Goal: Task Accomplishment & Management: Use online tool/utility

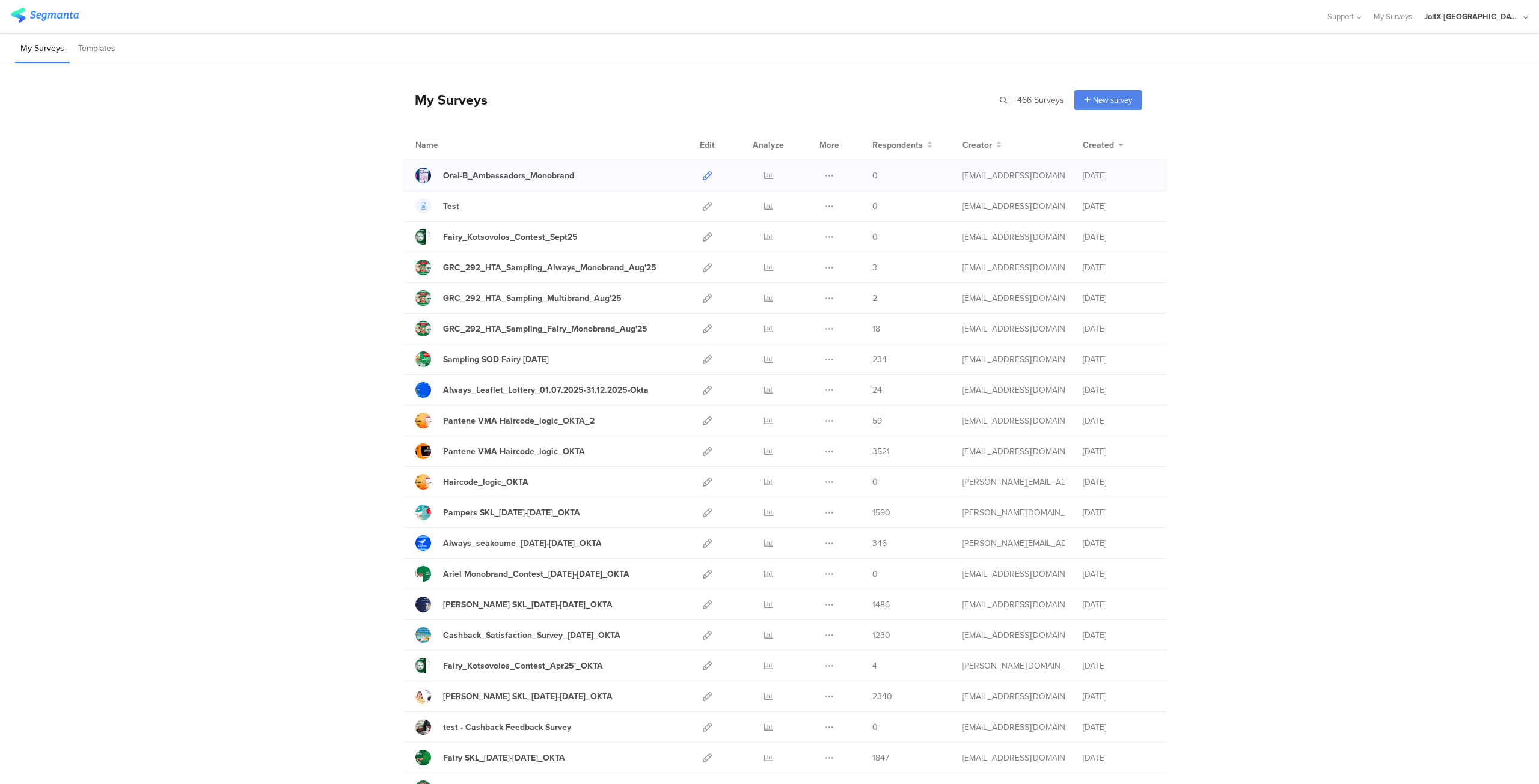
click at [703, 175] on icon at bounding box center [707, 175] width 9 height 9
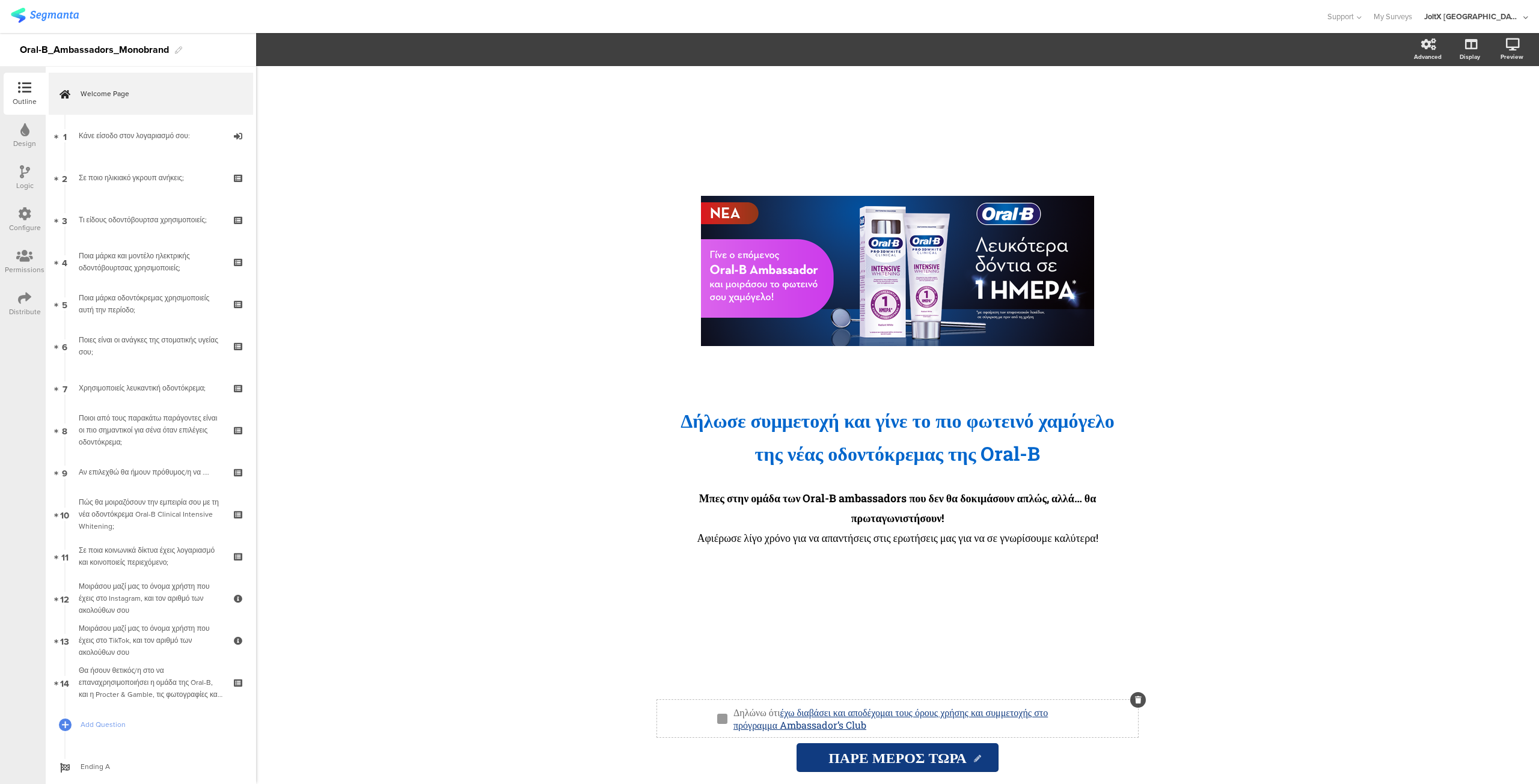
click at [877, 713] on div "Δηλώνω ότι έχω διαβάσει και αποδέχομαι τους όρους χρήσης και συμμετοχής στο πρό…" at bounding box center [903, 719] width 344 height 31
click at [331, 49] on line "button" at bounding box center [332, 50] width 3 height 3
click at [328, 50] on icon "button" at bounding box center [332, 50] width 11 height 11
drag, startPoint x: 963, startPoint y: 724, endPoint x: 791, endPoint y: 714, distance: 172.3
click at [791, 714] on p "Δηλώνω ότι έχω διαβάσει και α ﻿ ποδέχομαι τους όρους χρήσης και συμμετοχής στο …" at bounding box center [902, 719] width 338 height 25
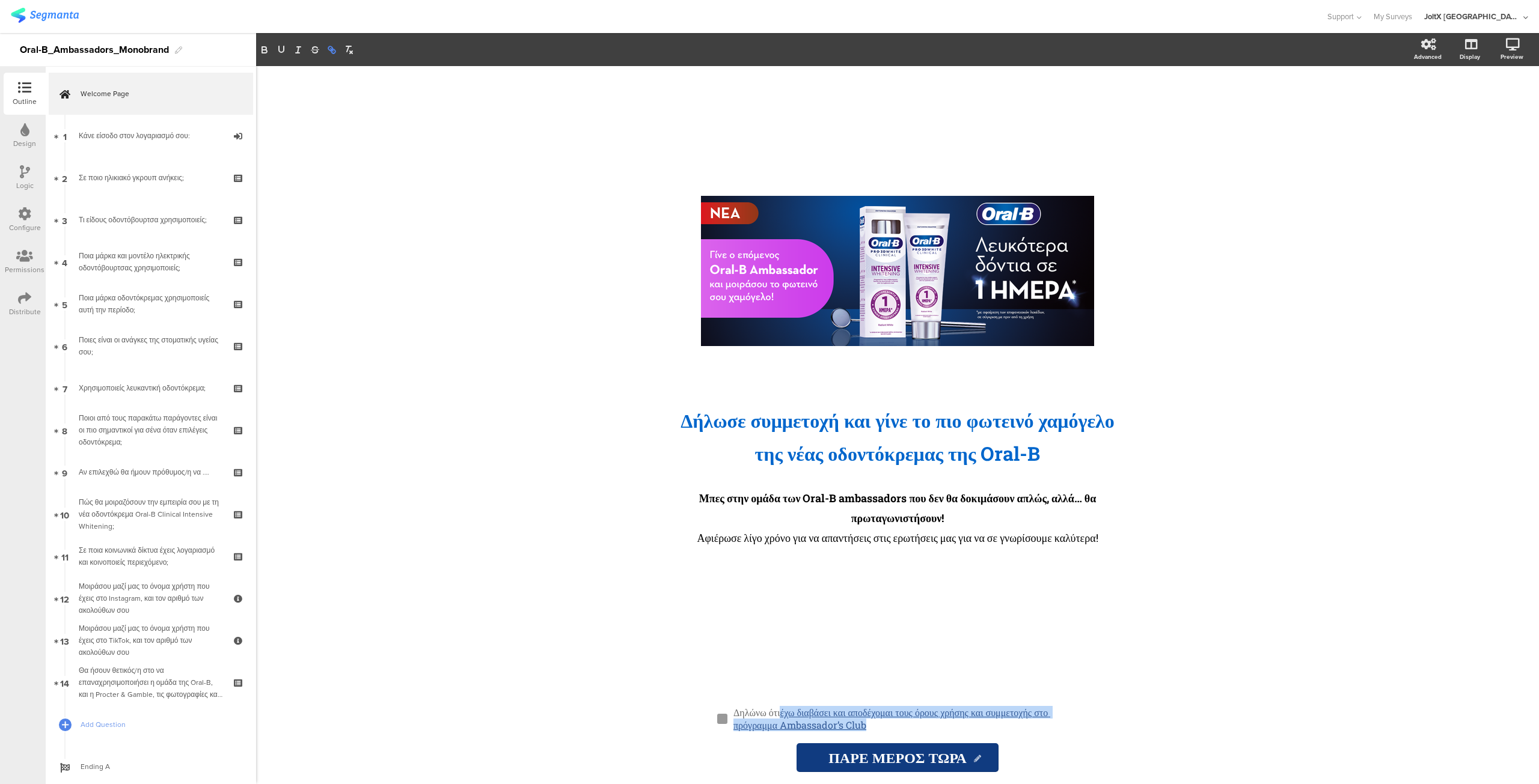
click at [332, 50] on icon "button" at bounding box center [330, 48] width 4 height 4
paste input "https://www.epithimies.gr/other/contests-terms-and-conditions/Ambassadors_Club_…"
type input "https://www.epithimies.gr/other/contests-terms-and-conditions/Ambassadors_Club_…"
click at [1011, 750] on link at bounding box center [1005, 749] width 28 height 11
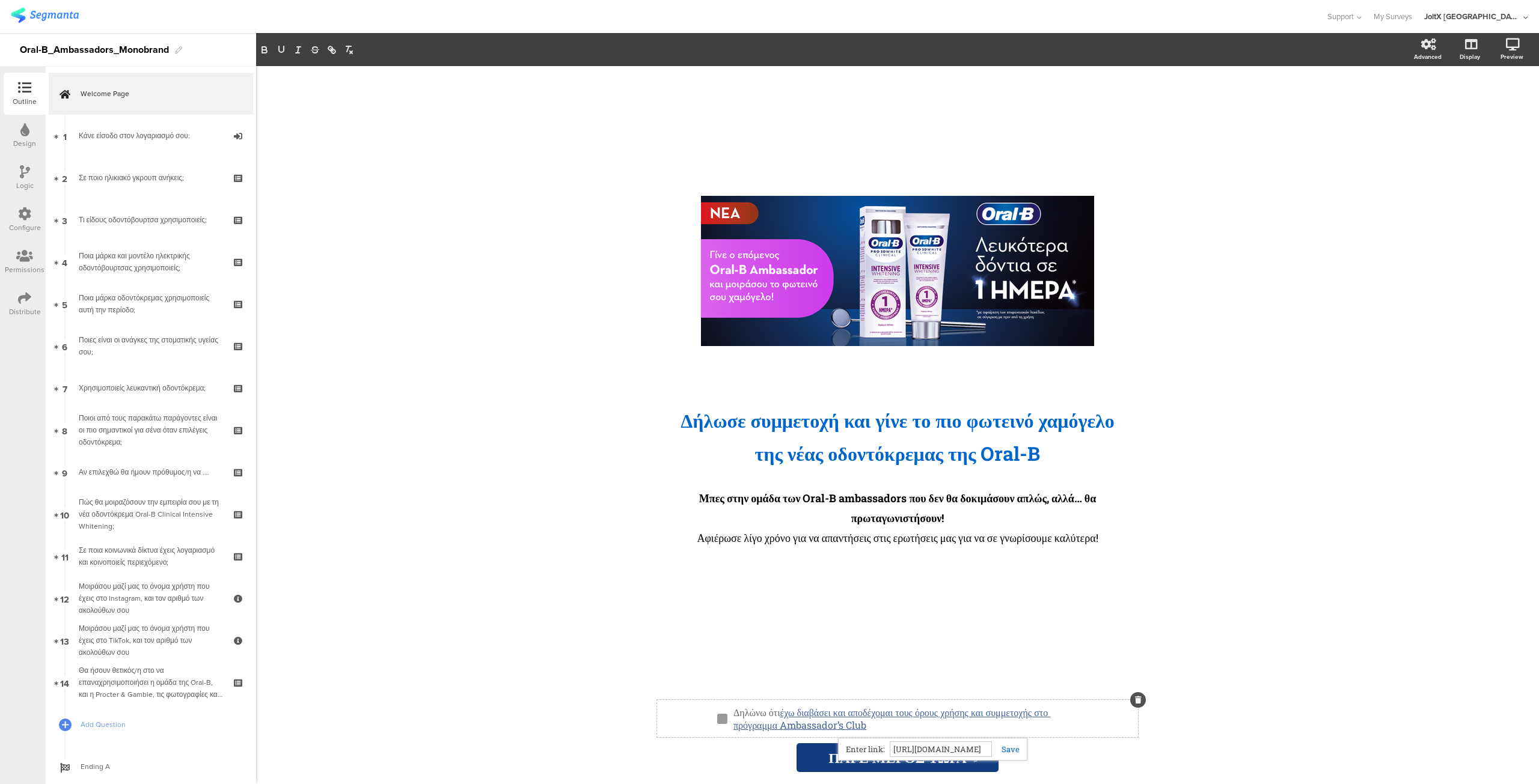
scroll to position [0, 0]
click at [748, 640] on div "/ Δήλωσε συμμετοχή και γίνε το πιο φωτεινό χαμόγελο της νέας οδοντόκρεμα ﻿ ς τη…" at bounding box center [897, 377] width 481 height 622
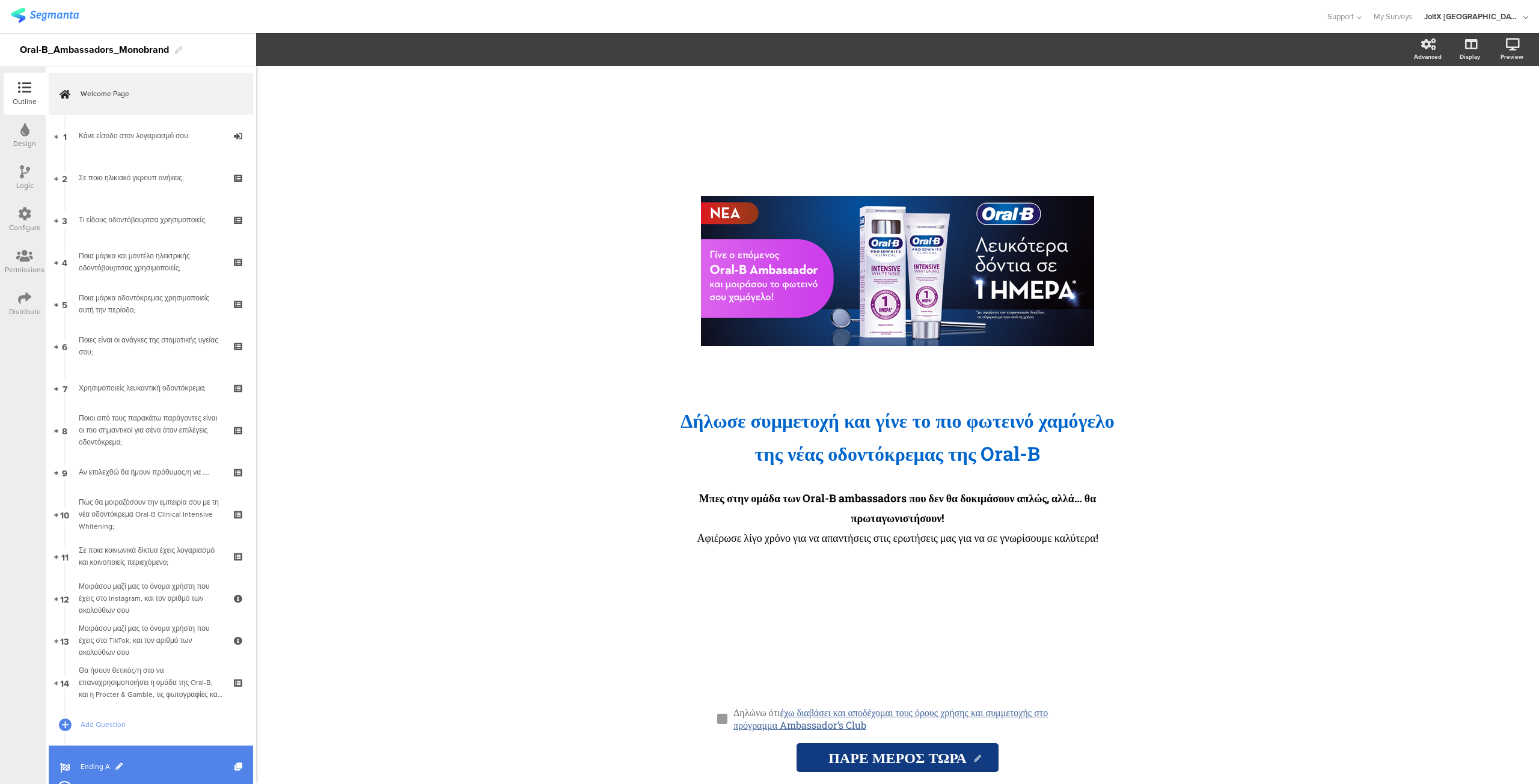
click at [89, 760] on link "Ending A" at bounding box center [150, 766] width 204 height 42
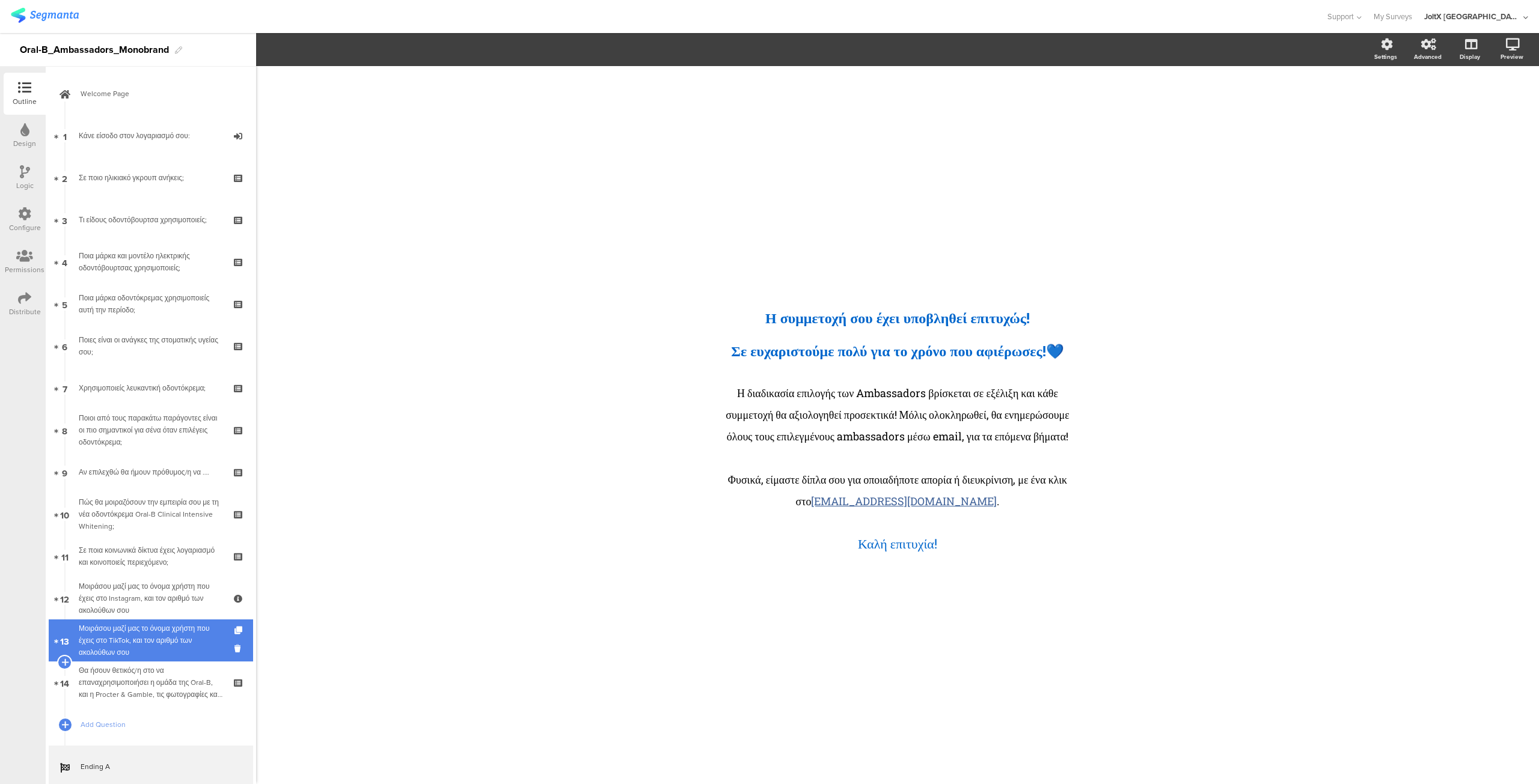
click at [138, 630] on div "Μοιράσου μαζί μας το όνομα χρήστη που έχεις στο TikTok, και τον αριθμό των ακολ…" at bounding box center [150, 640] width 144 height 36
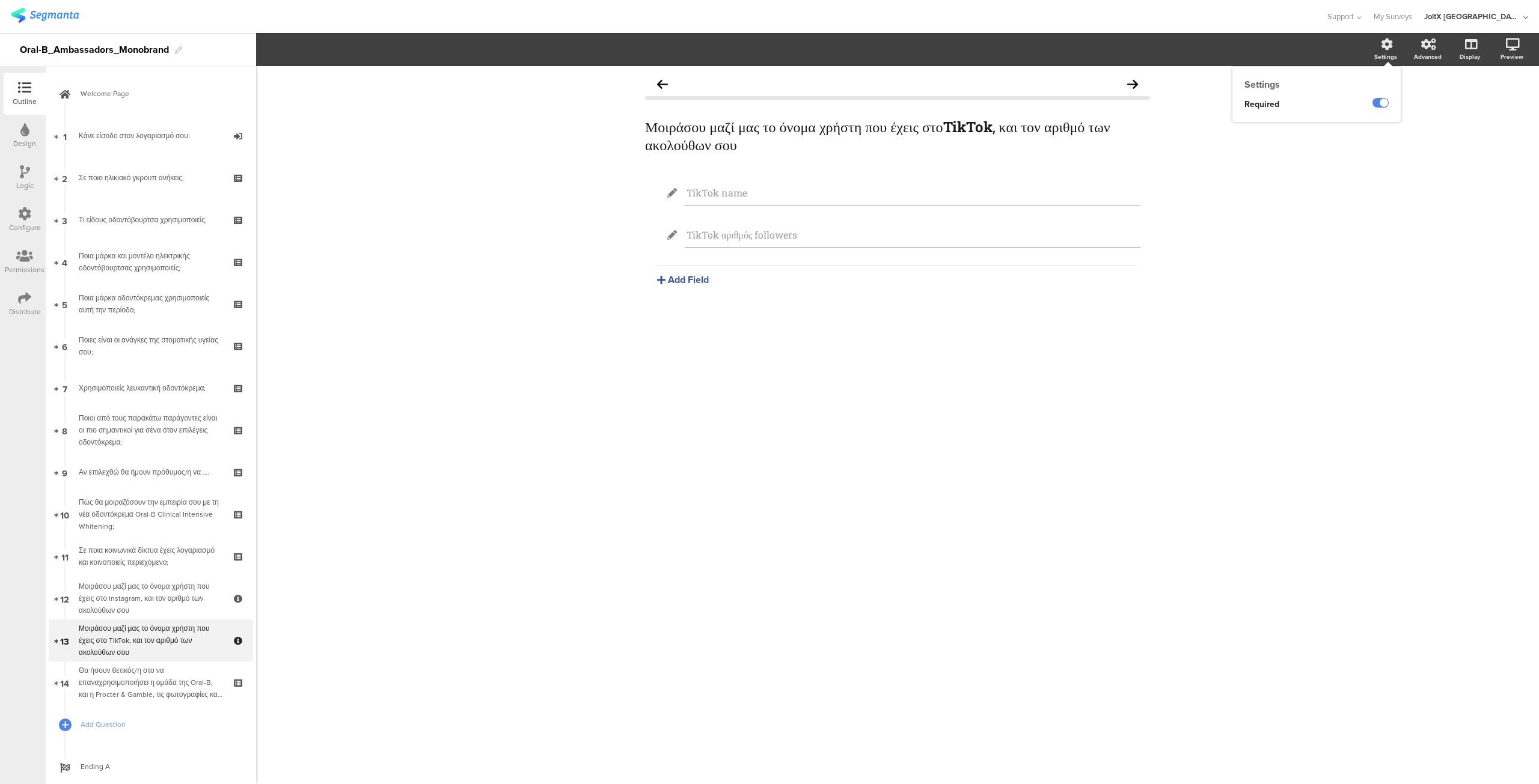
click at [1379, 56] on div "Settings" at bounding box center [1385, 56] width 23 height 9
click at [159, 598] on div "Μοιράσου μαζί μας το όνομα χρήστη που έχεις στο Instagram, και τον αριθμό των α…" at bounding box center [150, 598] width 144 height 36
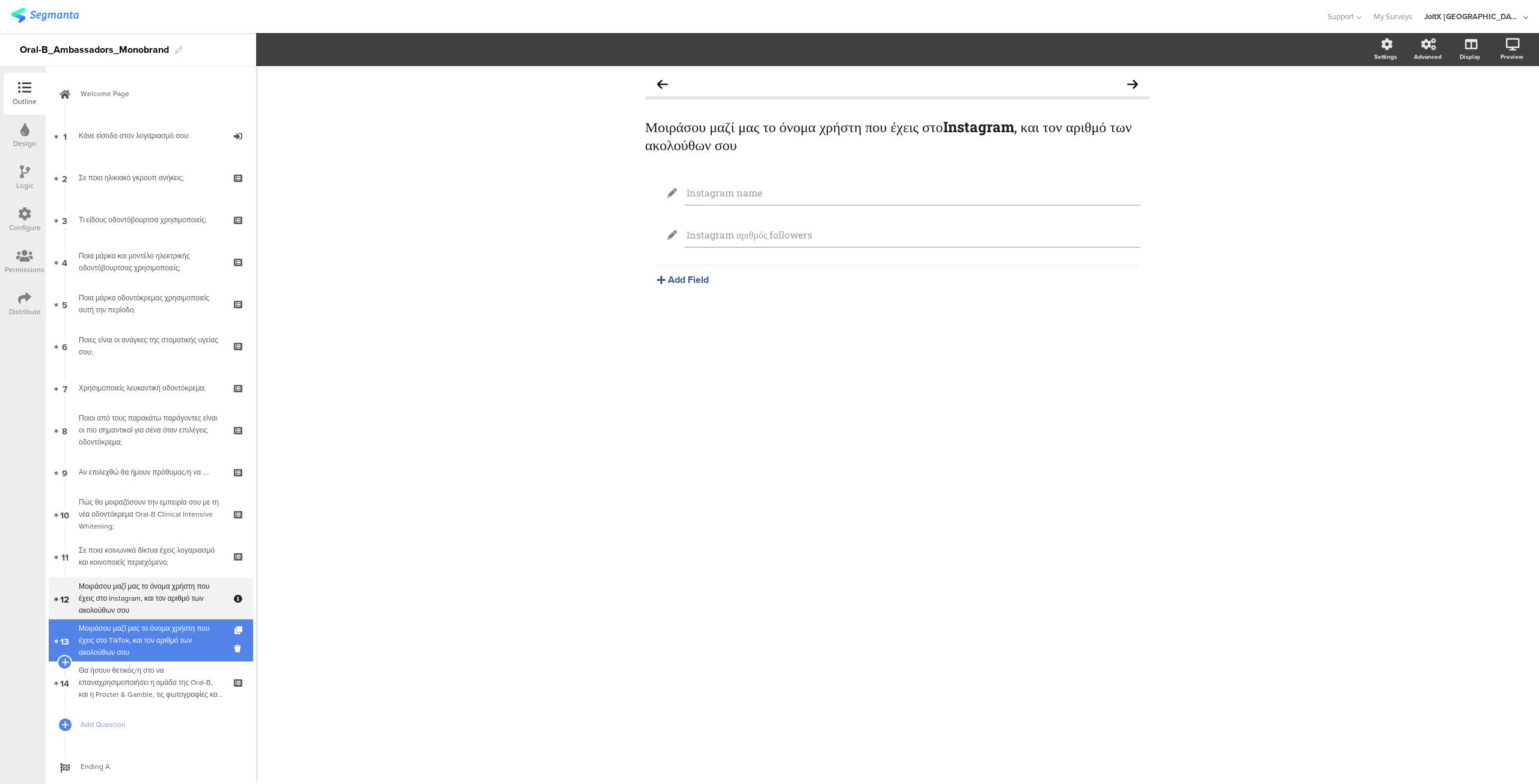
click at [123, 628] on div "Μοιράσου μαζί μας το όνομα χρήστη που έχεις στο TikTok, και τον αριθμό των ακολ…" at bounding box center [150, 640] width 144 height 36
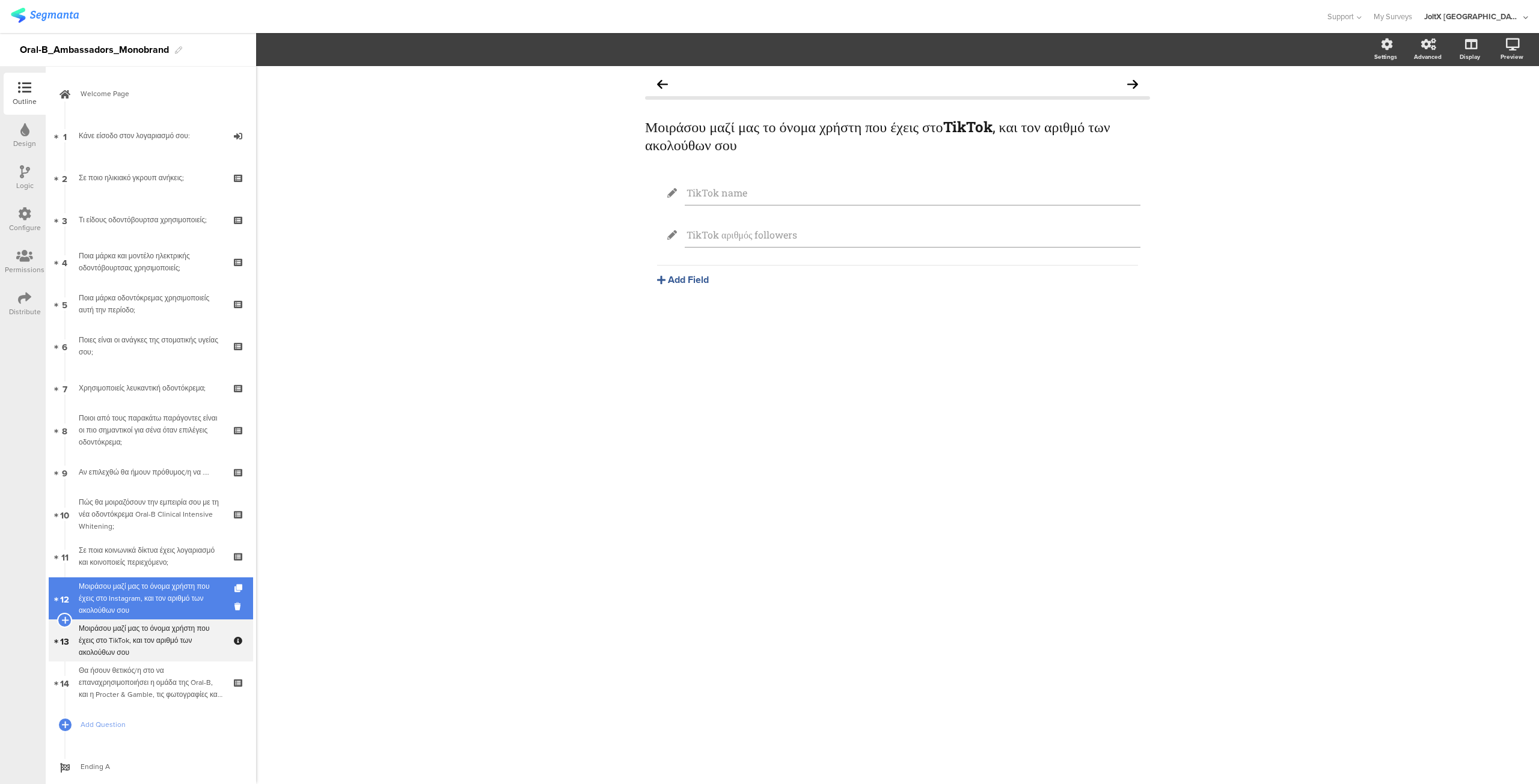
click at [134, 595] on div "Μοιράσου μαζί μας το όνομα χρήστη που έχεις στο Instagram, και τον αριθμό των α…" at bounding box center [150, 598] width 144 height 36
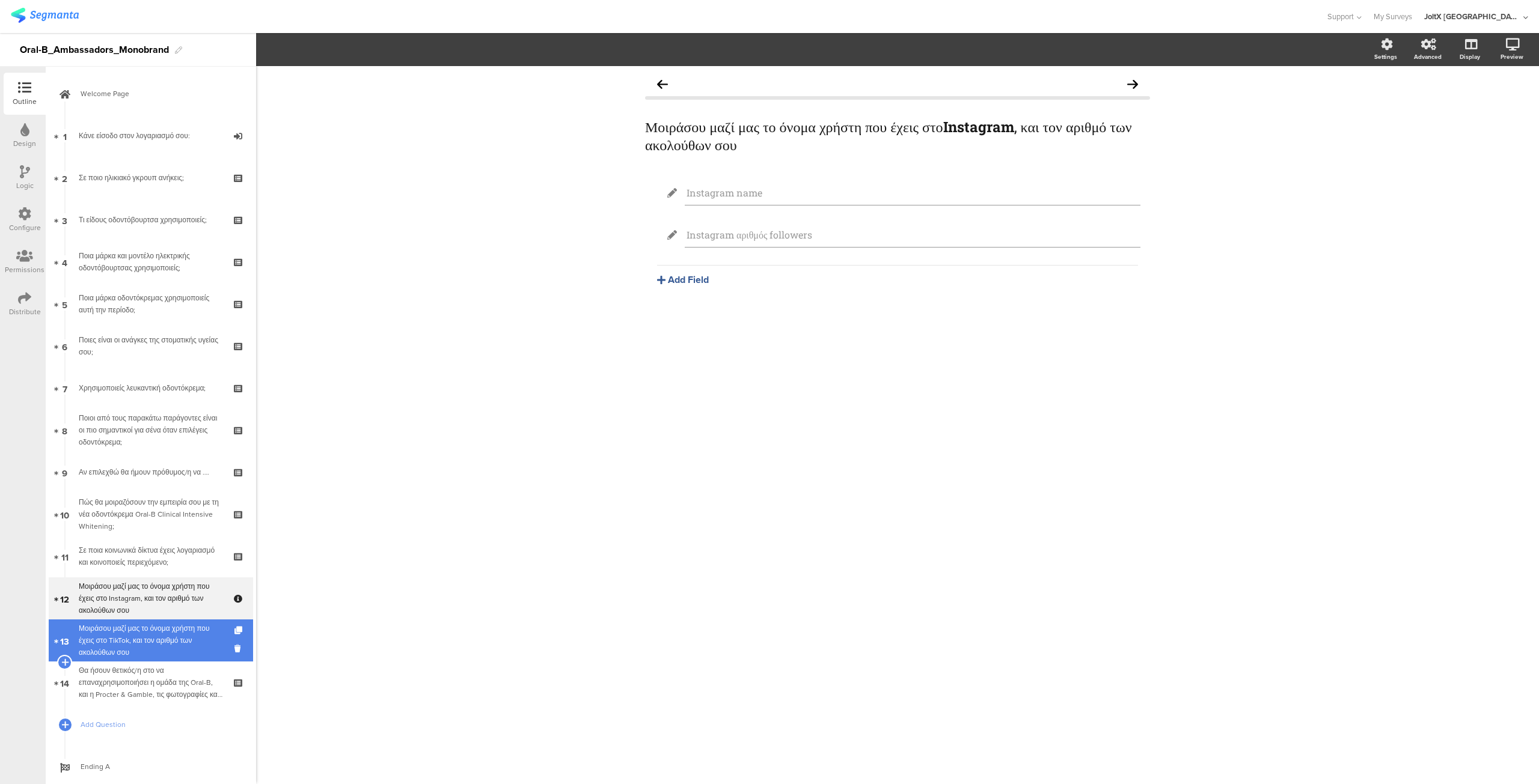
click at [118, 647] on div "Μοιράσου μαζί μας το όνομα χρήστη που έχεις στο TikTok, και τον αριθμό των ακολ…" at bounding box center [150, 640] width 144 height 36
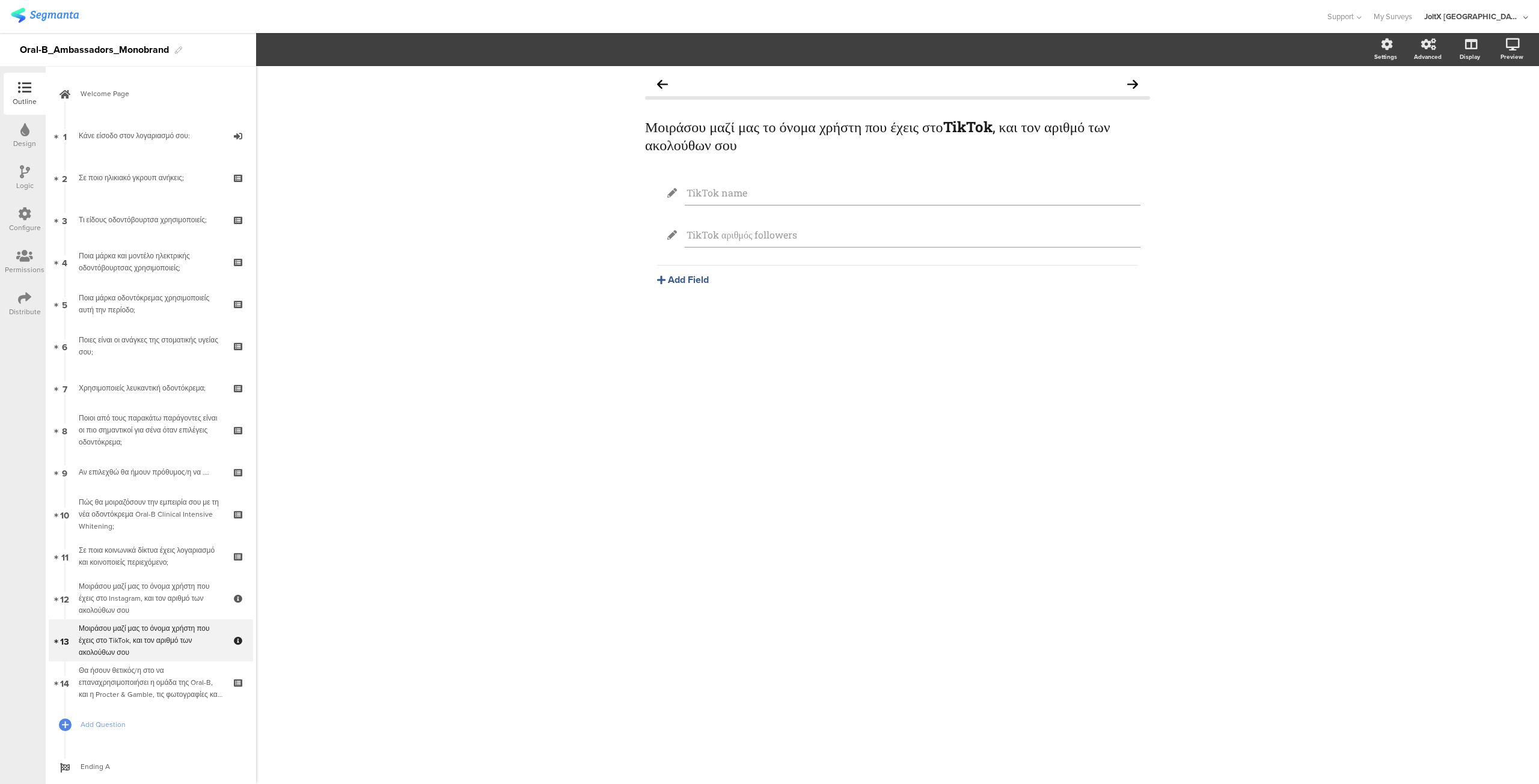
click at [20, 301] on icon at bounding box center [24, 298] width 13 height 13
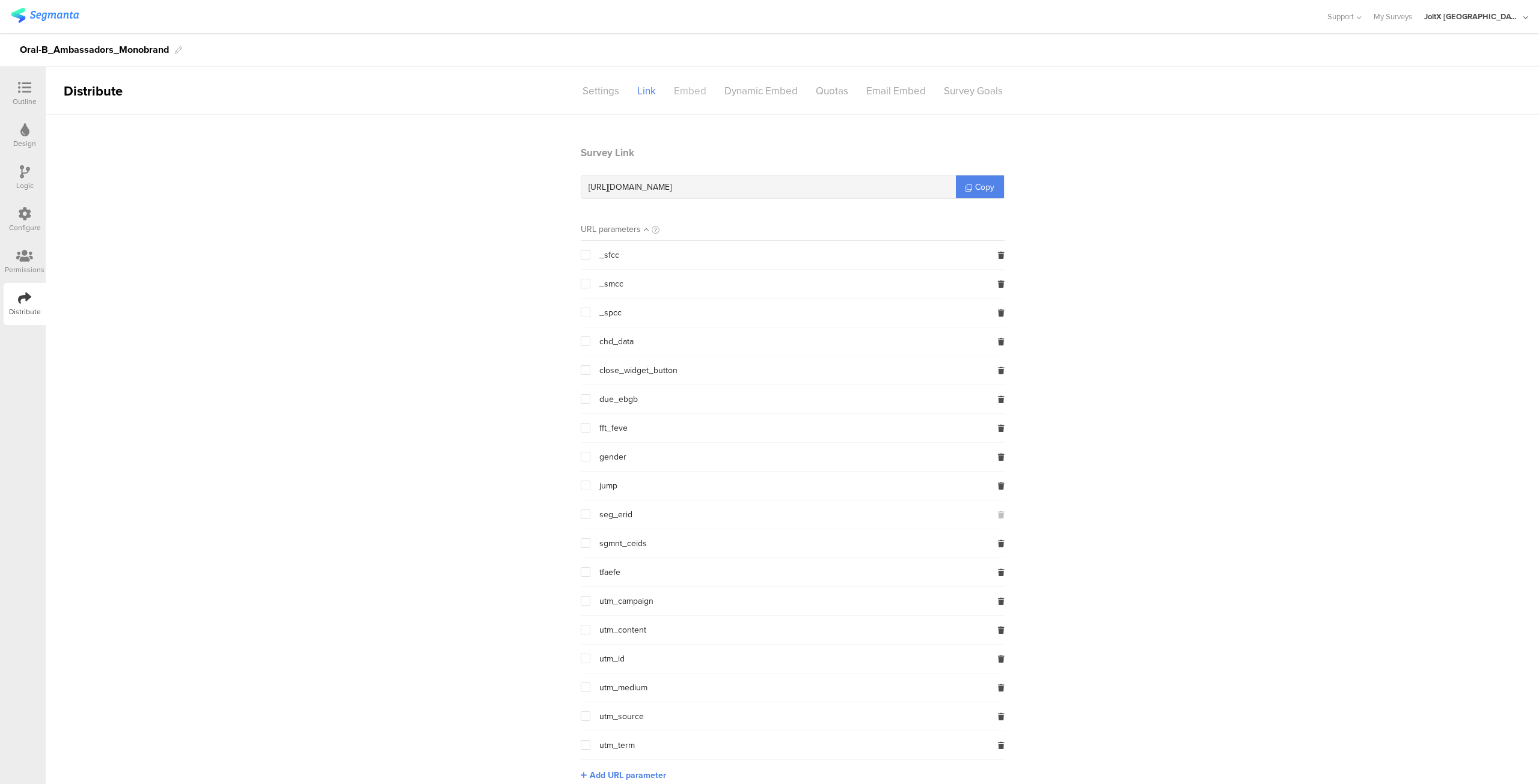
click at [697, 88] on div "Embed" at bounding box center [690, 91] width 50 height 21
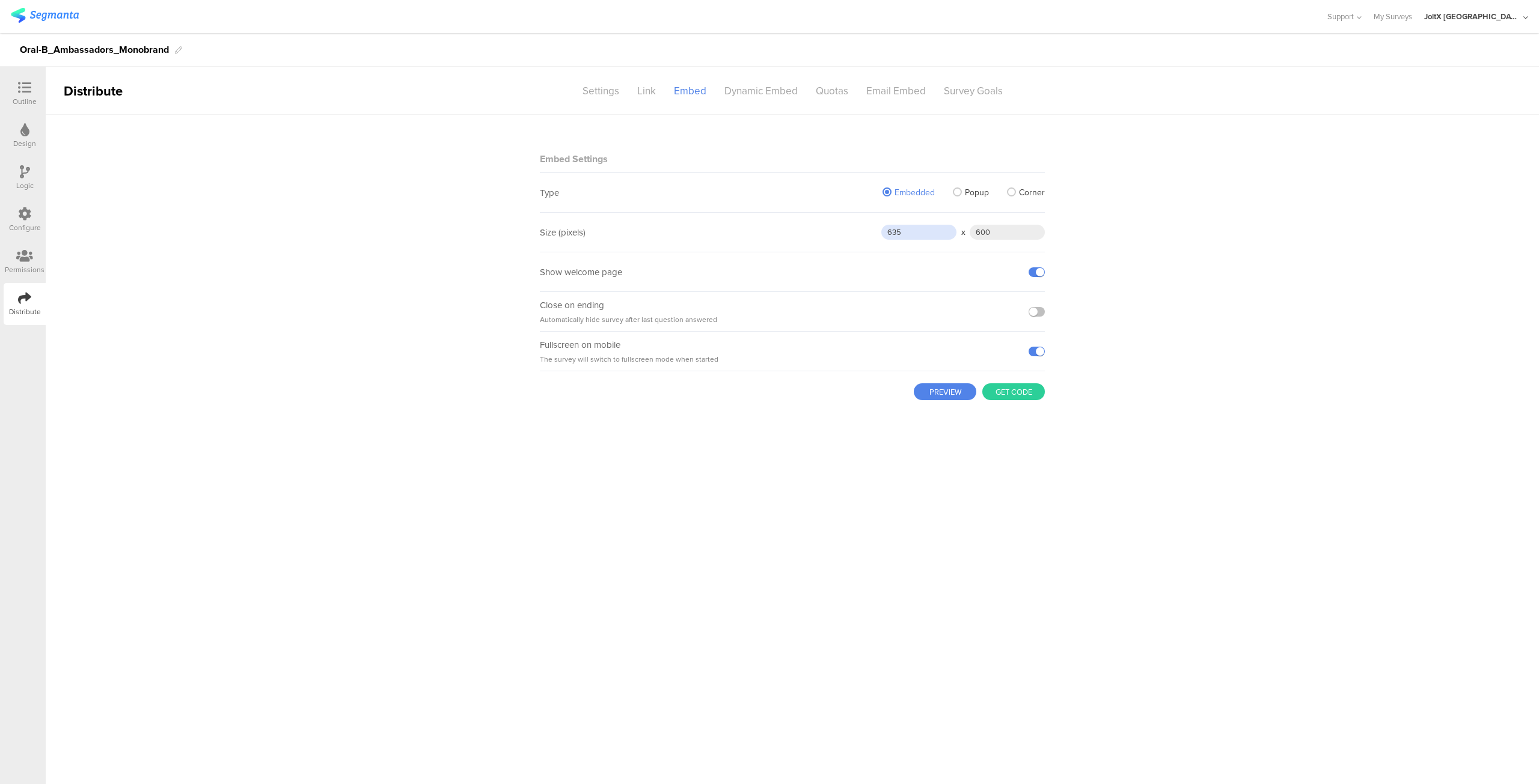
drag, startPoint x: 910, startPoint y: 228, endPoint x: 848, endPoint y: 227, distance: 62.0
click at [848, 227] on div "Size (pixels) 635 x 600" at bounding box center [792, 232] width 505 height 39
type input "1080"
type input "800"
click at [904, 491] on div "Embed Settings Type Embedded Popup Corner Size (pixels) 1080 x 800 Show welcome…" at bounding box center [792, 449] width 505 height 669
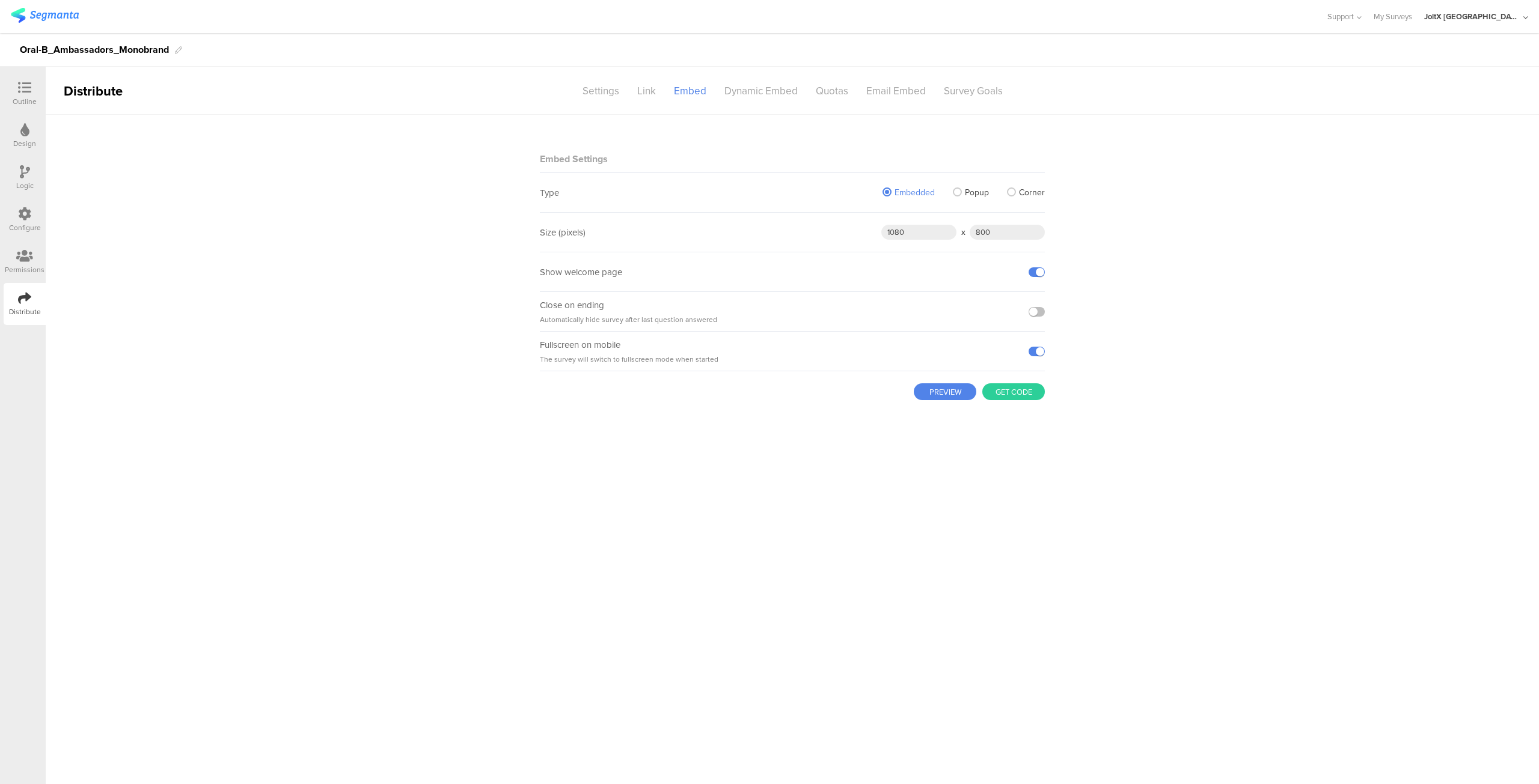
click at [944, 385] on button "PREVIEW" at bounding box center [945, 392] width 62 height 17
click at [1008, 391] on button "Get code" at bounding box center [1013, 392] width 62 height 17
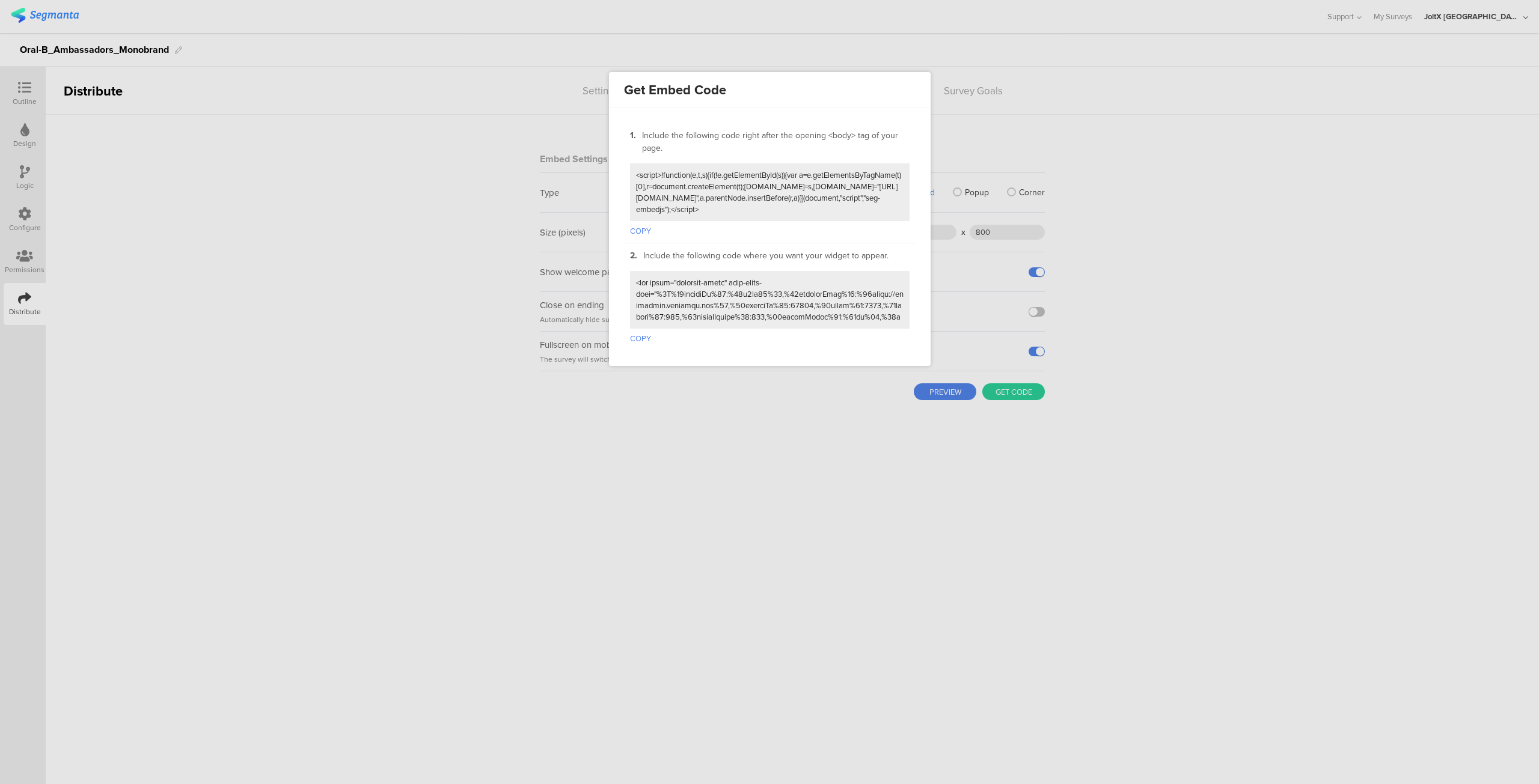
click at [636, 331] on button "COPY" at bounding box center [640, 337] width 21 height 16
